Goal: Complete application form

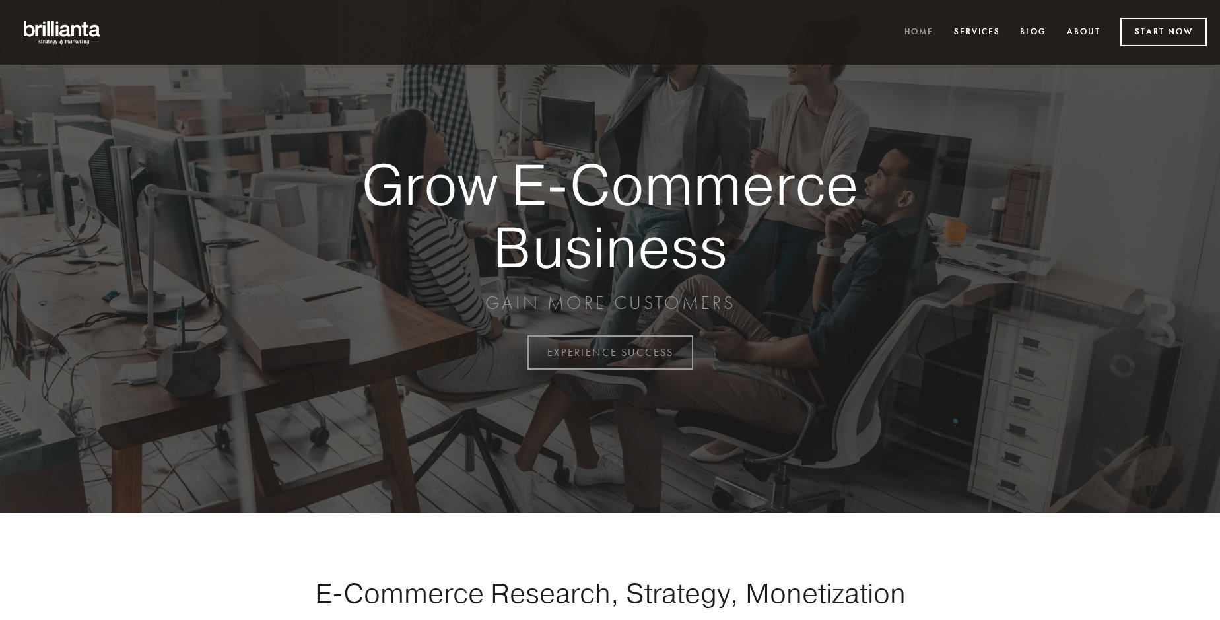
scroll to position [3461, 0]
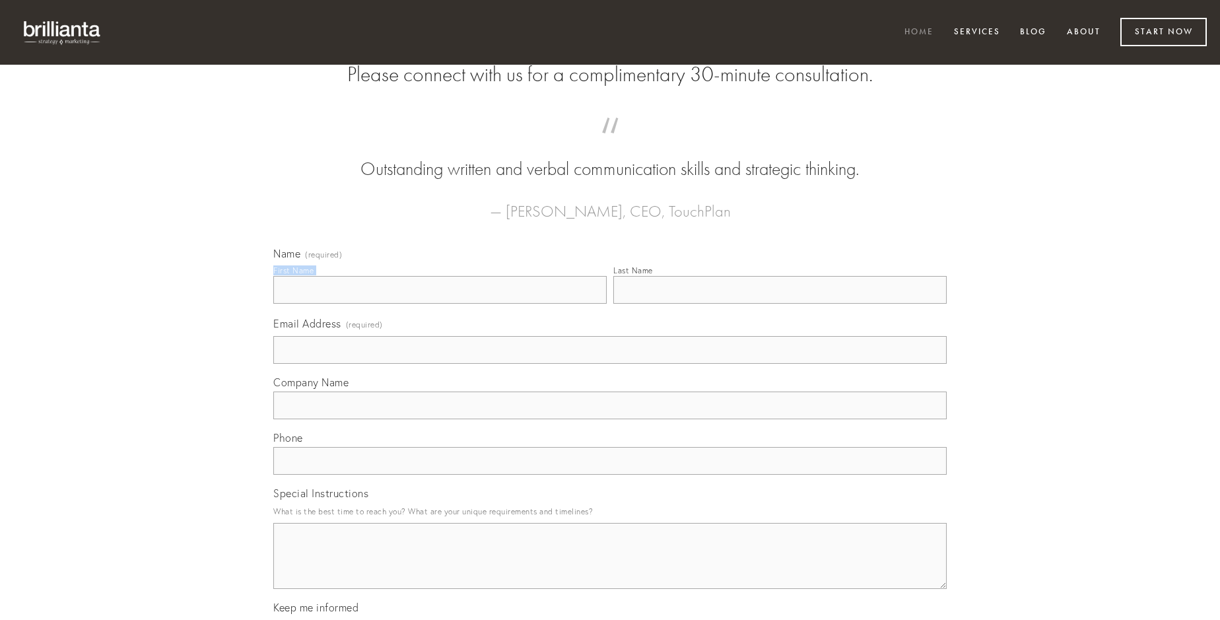
type input "[PERSON_NAME]"
click at [780, 304] on input "Last Name" at bounding box center [779, 290] width 333 height 28
type input "[PERSON_NAME]"
click at [610, 364] on input "Email Address (required)" at bounding box center [610, 350] width 674 height 28
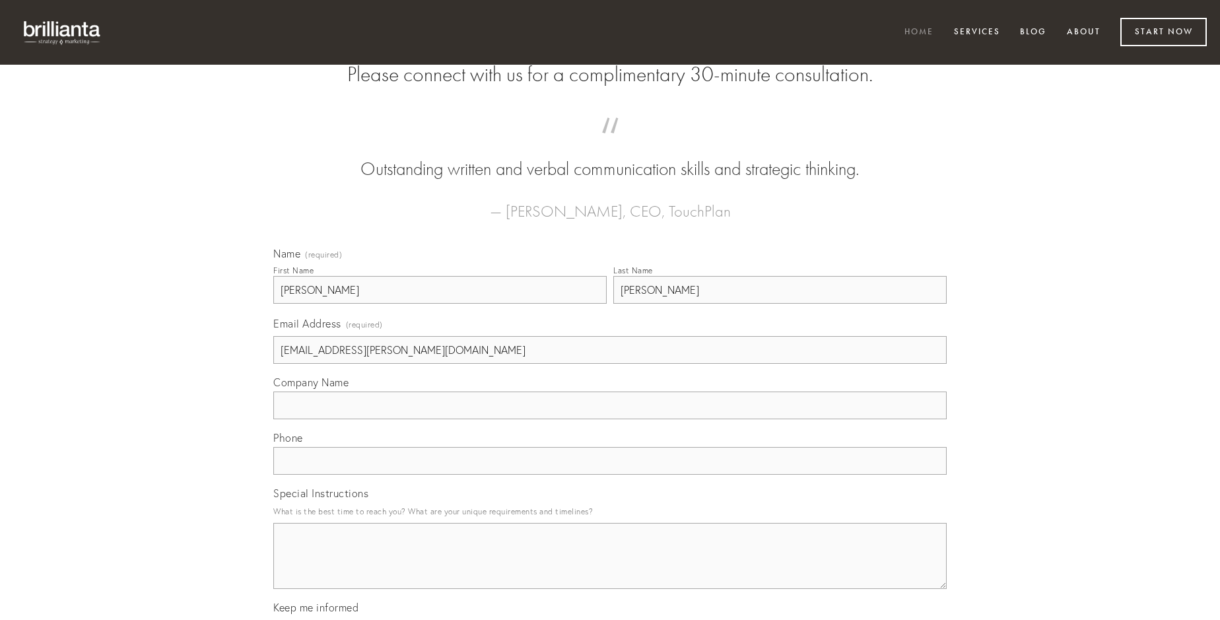
type input "[EMAIL_ADDRESS][PERSON_NAME][DOMAIN_NAME]"
click at [610, 419] on input "Company Name" at bounding box center [610, 406] width 674 height 28
type input "tantum"
click at [610, 475] on input "text" at bounding box center [610, 461] width 674 height 28
click at [610, 568] on textarea "Special Instructions" at bounding box center [610, 556] width 674 height 66
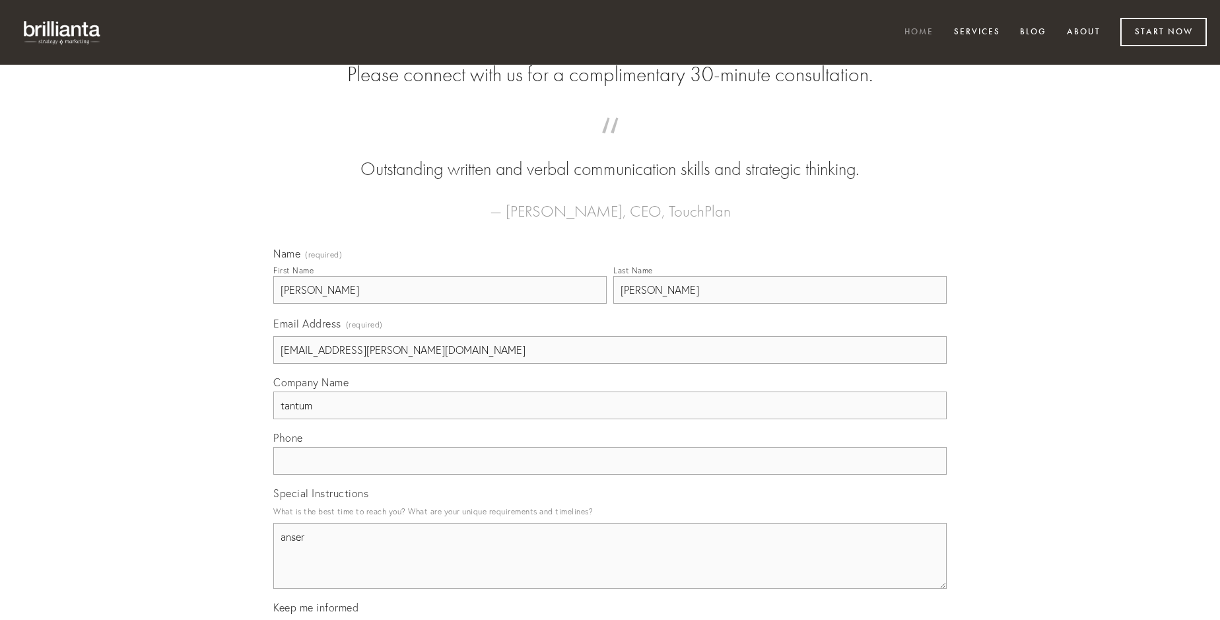
type textarea "anser"
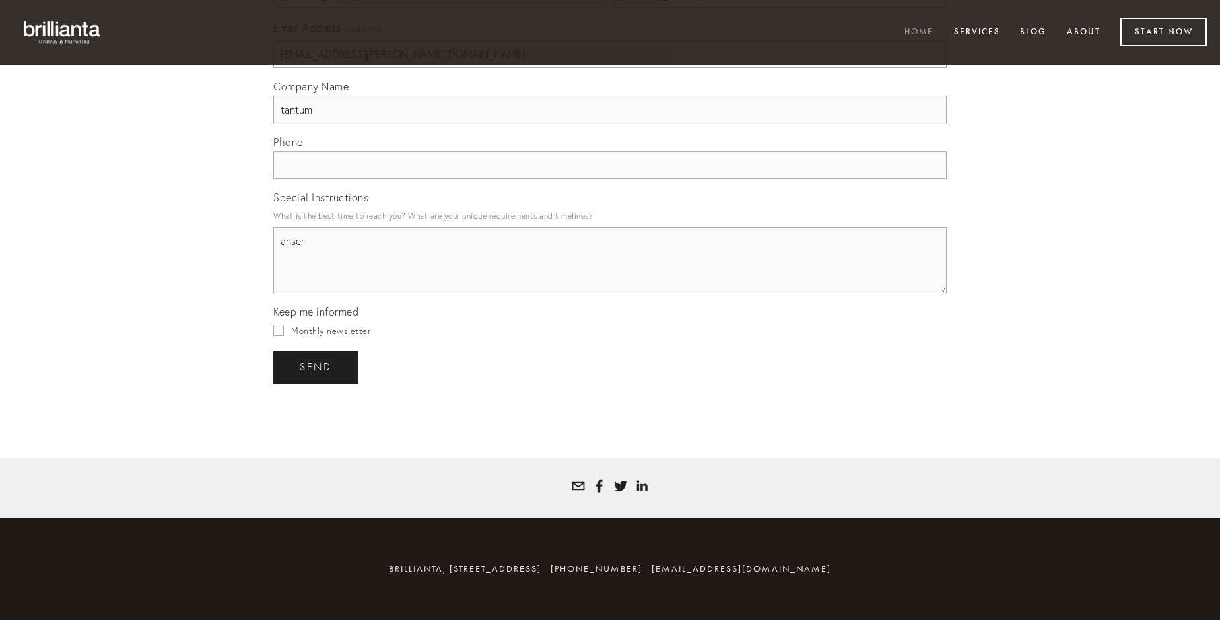
click at [317, 366] on span "send" at bounding box center [316, 367] width 32 height 12
